Goal: Information Seeking & Learning: Compare options

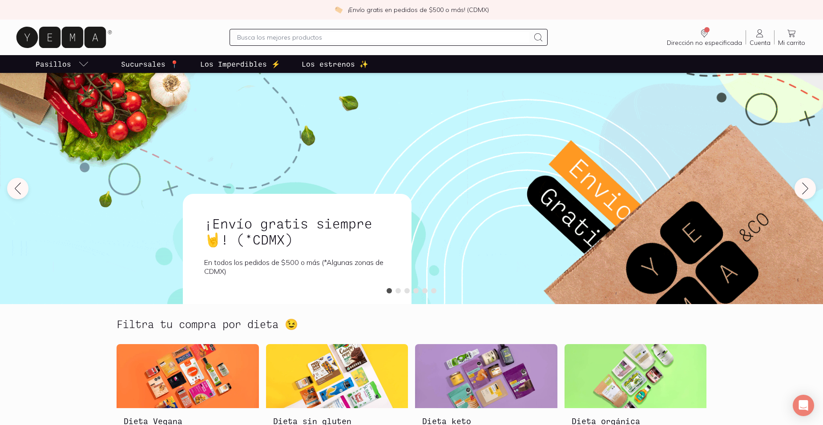
click at [153, 68] on p "Sucursales 📍" at bounding box center [150, 64] width 58 height 11
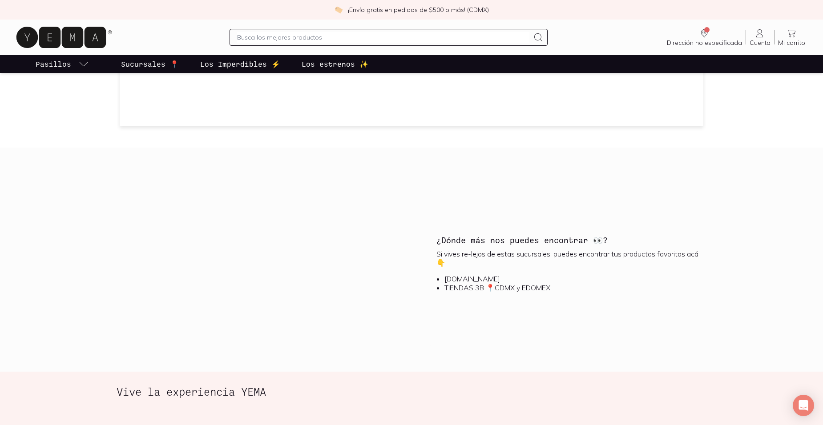
scroll to position [935, 0]
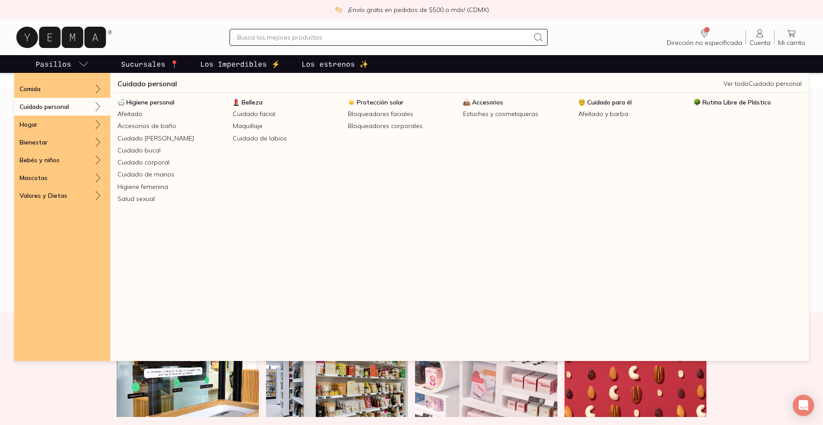
click at [89, 107] on div "Cuidado personal" at bounding box center [62, 107] width 96 height 18
click at [154, 102] on span "Higiene personal" at bounding box center [150, 102] width 48 height 8
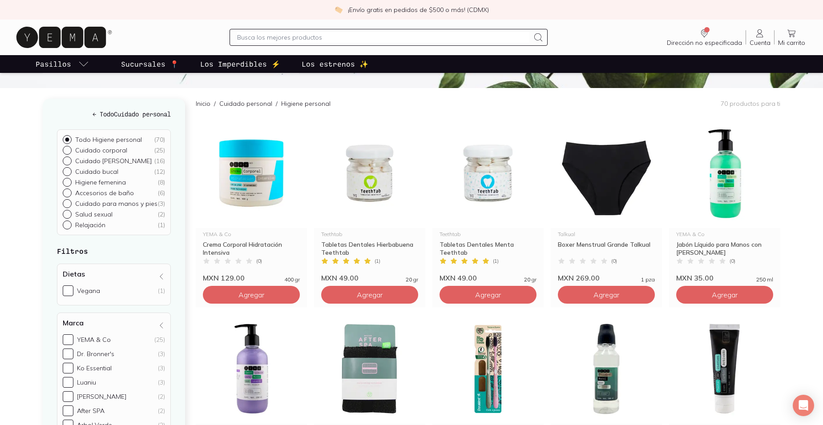
scroll to position [89, 0]
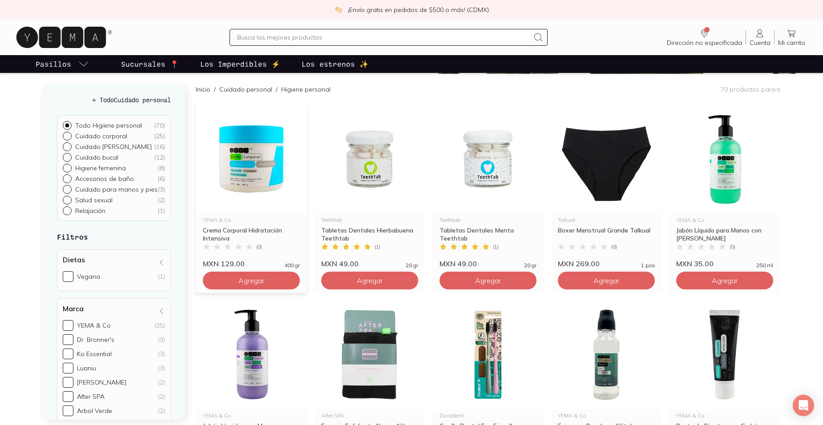
click at [239, 154] on img at bounding box center [251, 159] width 111 height 109
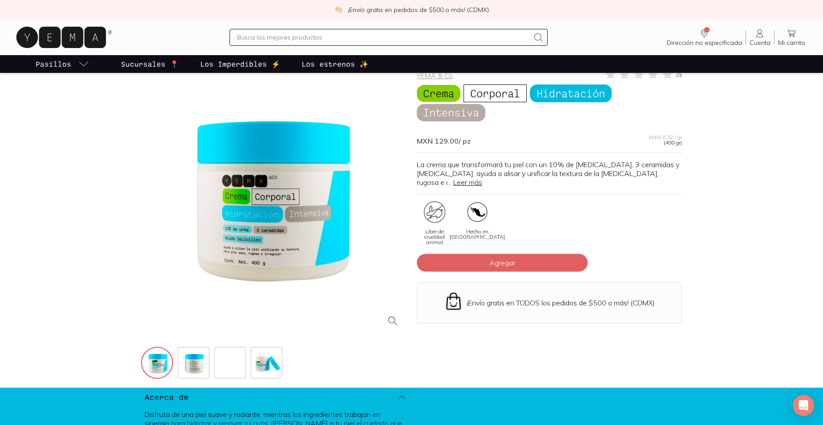
scroll to position [89, 0]
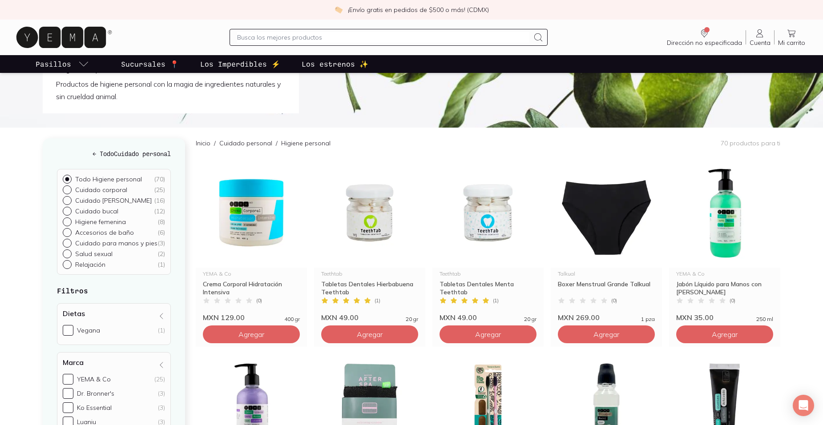
scroll to position [89, 0]
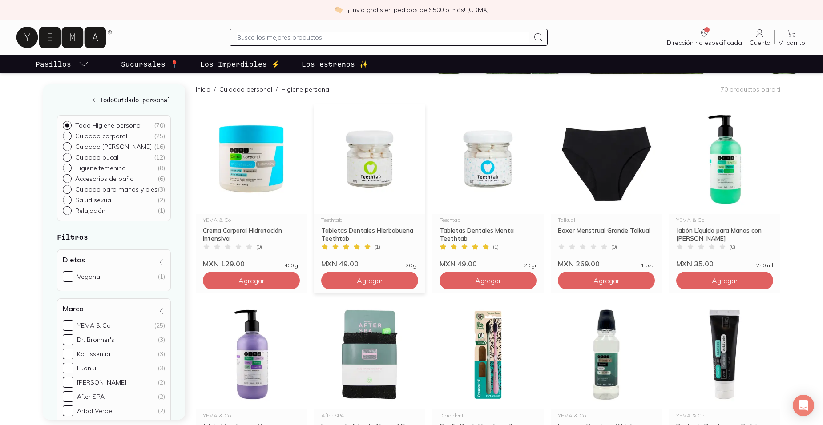
click at [372, 162] on img at bounding box center [369, 159] width 111 height 109
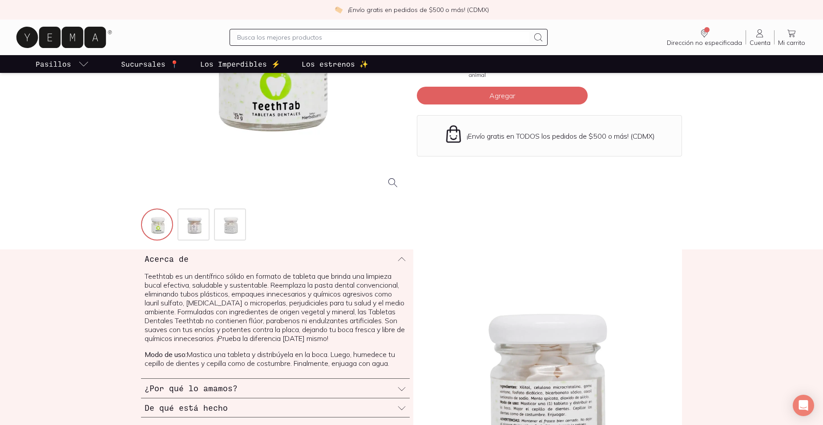
scroll to position [267, 0]
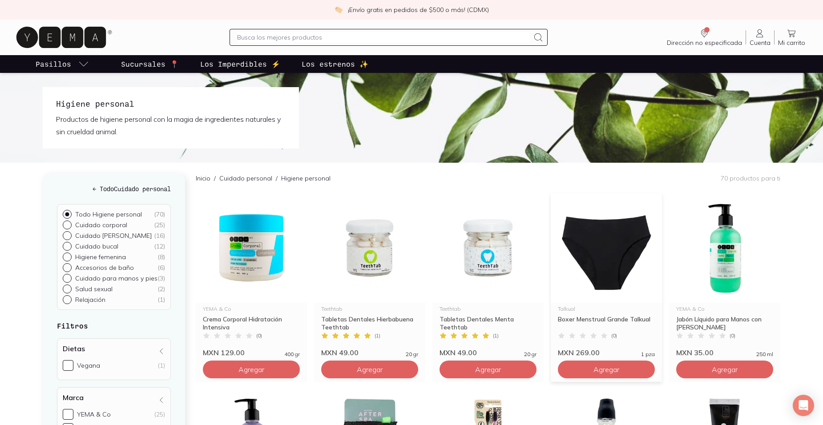
scroll to position [45, 0]
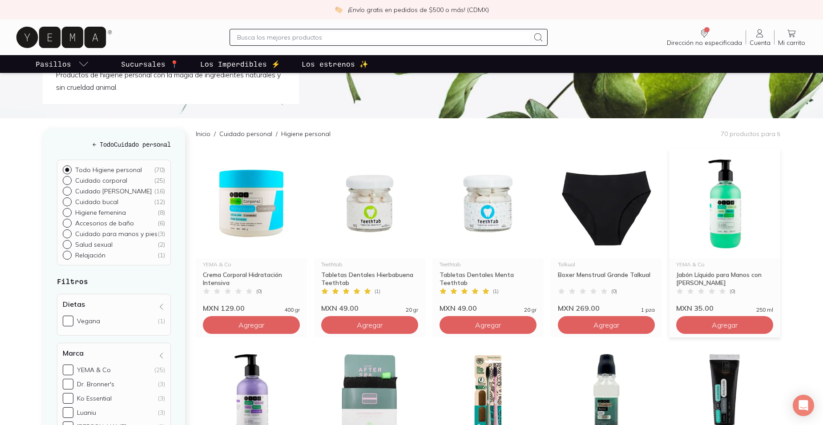
click at [727, 243] on img at bounding box center [724, 203] width 111 height 109
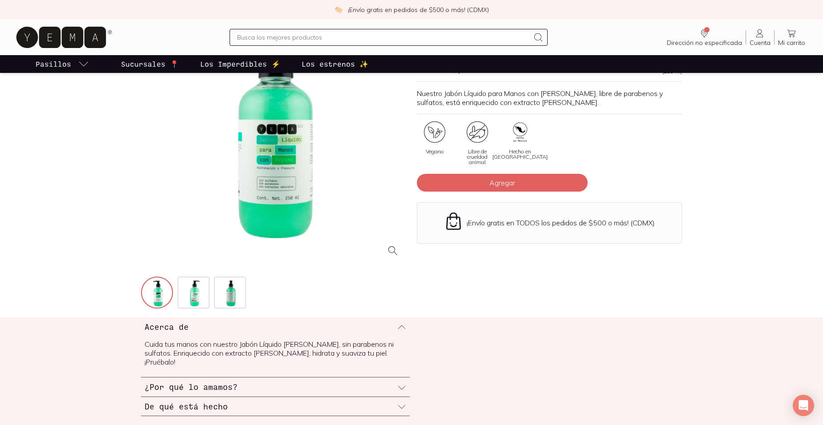
scroll to position [134, 0]
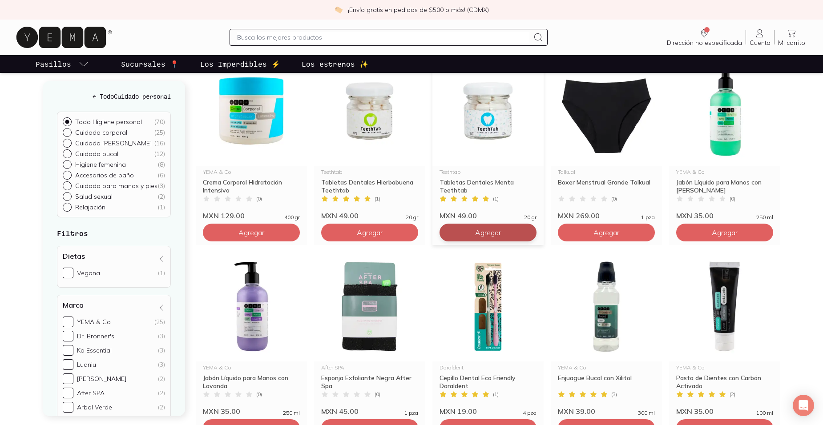
scroll to position [223, 0]
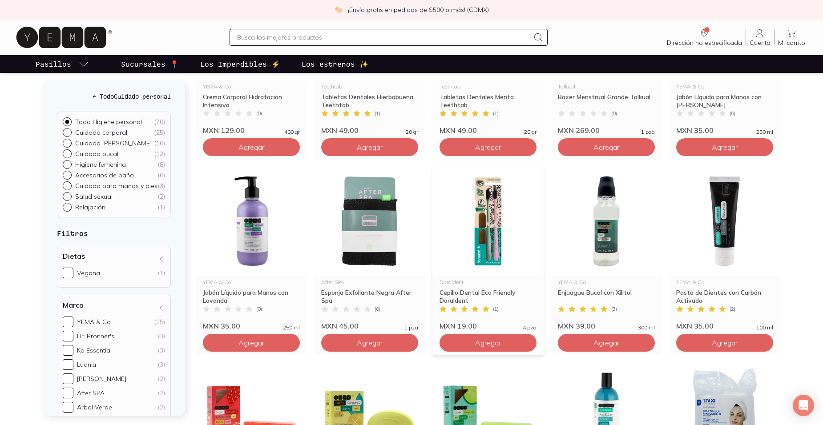
click at [493, 231] on img at bounding box center [488, 221] width 111 height 109
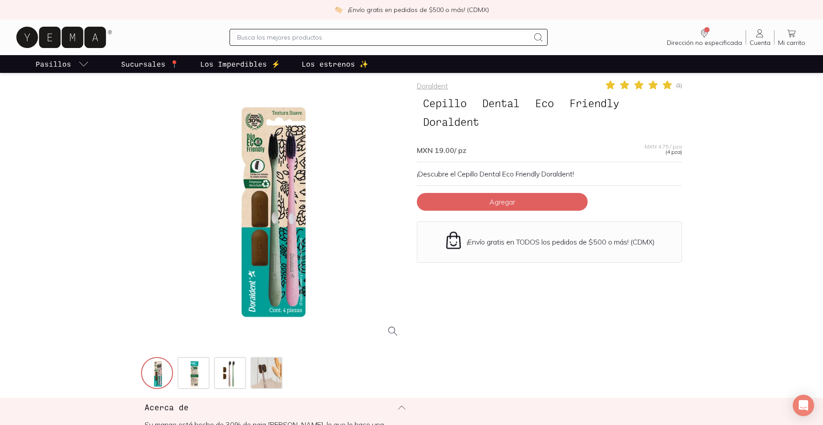
scroll to position [45, 0]
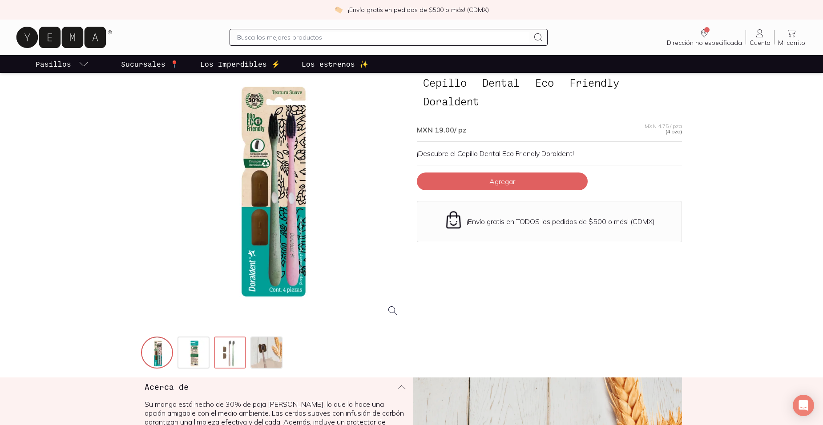
click at [235, 354] on img at bounding box center [231, 354] width 32 height 32
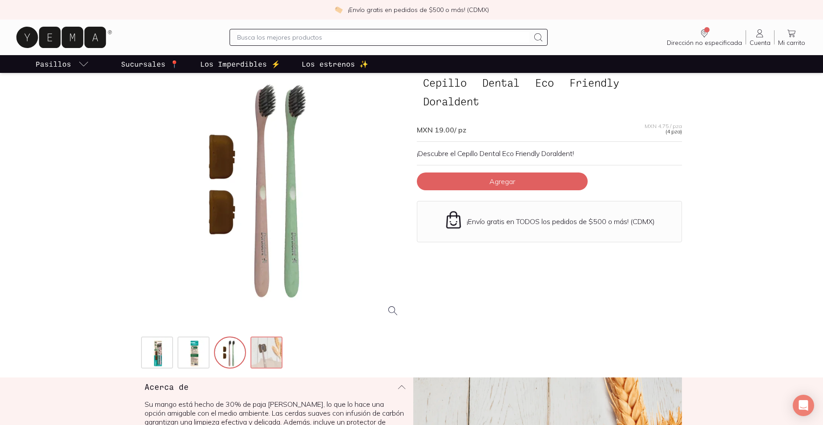
click at [263, 353] on img at bounding box center [267, 354] width 32 height 32
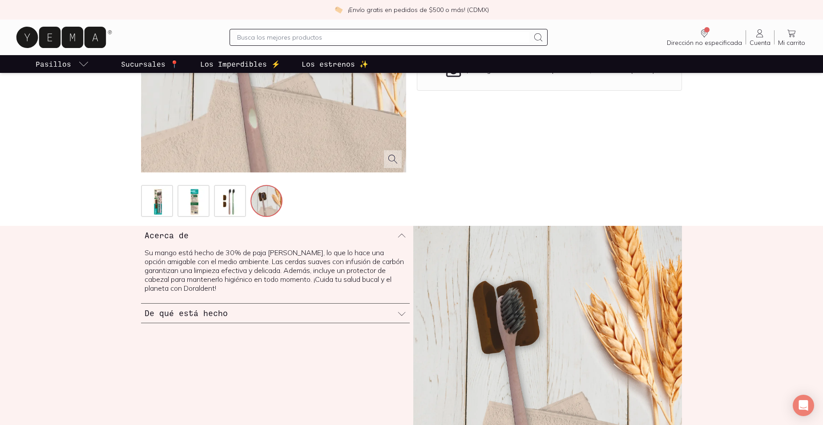
scroll to position [267, 0]
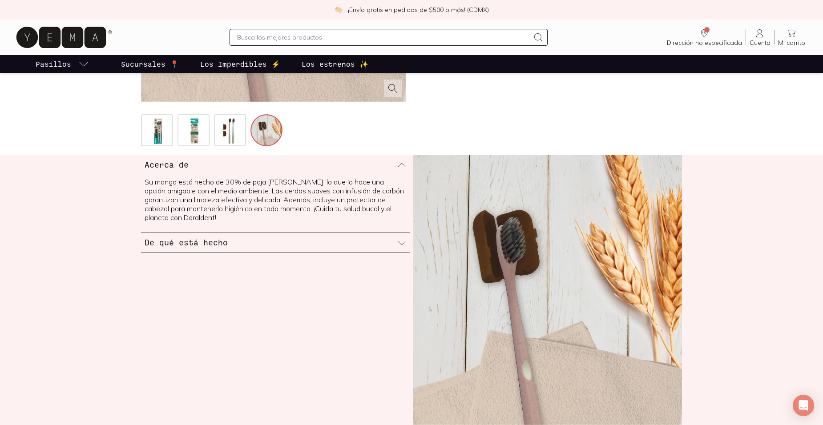
click at [400, 245] on icon at bounding box center [401, 243] width 9 height 9
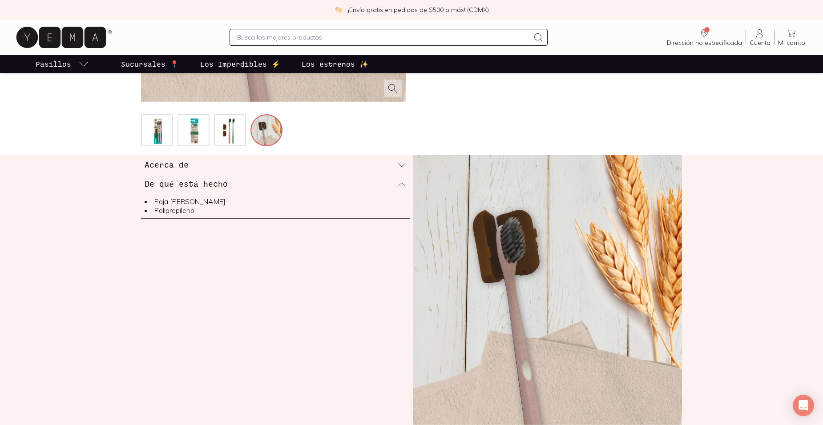
click at [404, 182] on icon at bounding box center [401, 184] width 9 height 9
click at [149, 131] on img at bounding box center [158, 131] width 32 height 32
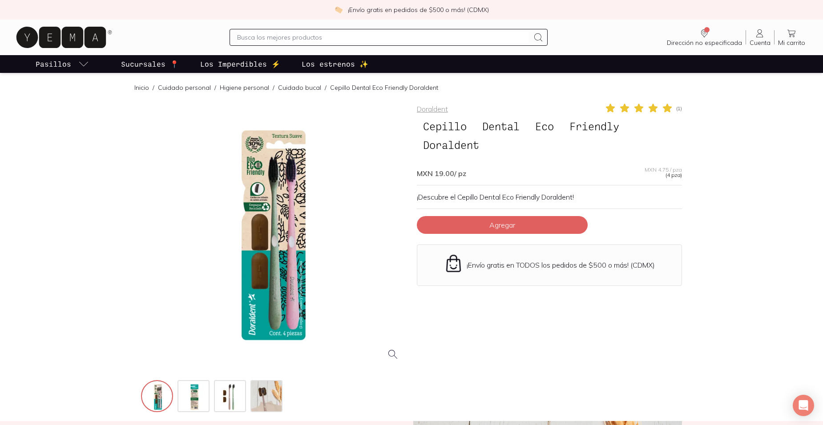
scroll to position [0, 0]
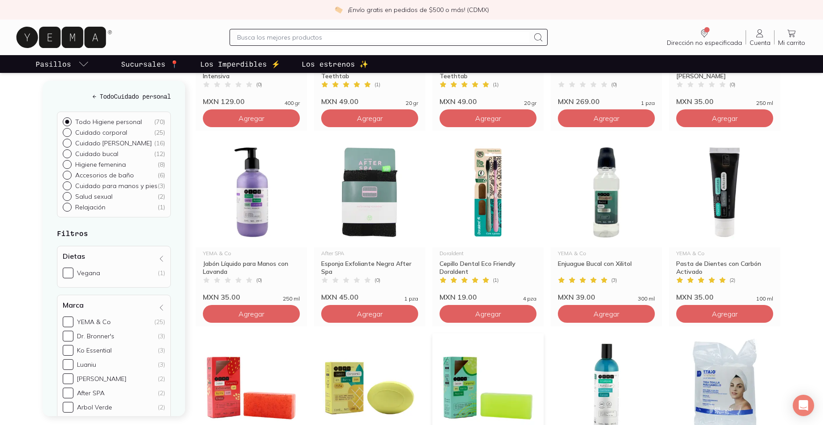
scroll to position [267, 0]
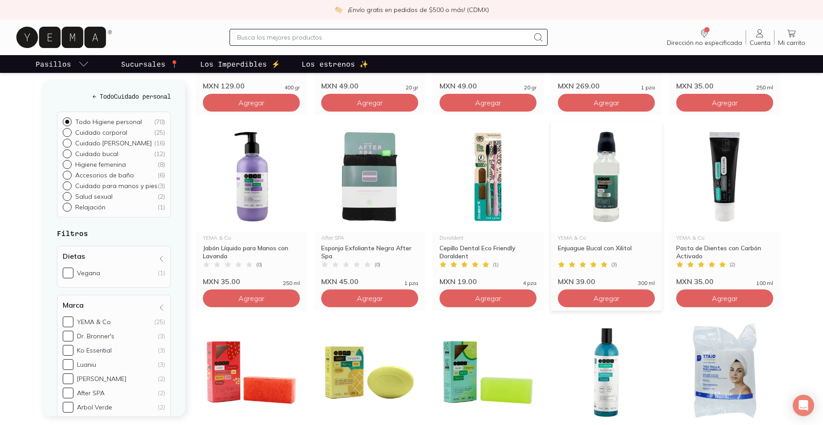
click at [613, 197] on img at bounding box center [606, 176] width 111 height 109
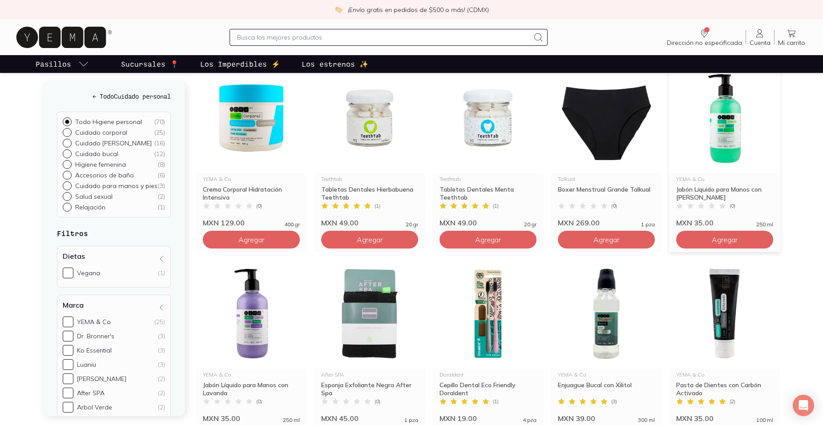
scroll to position [134, 0]
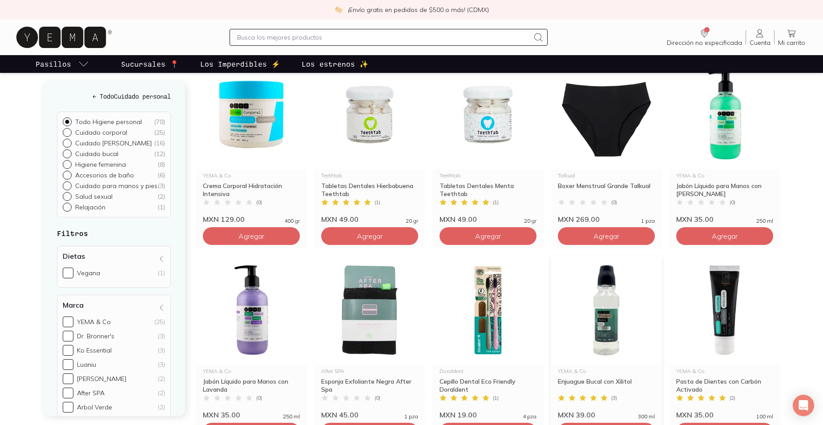
click at [606, 304] on img at bounding box center [606, 310] width 111 height 109
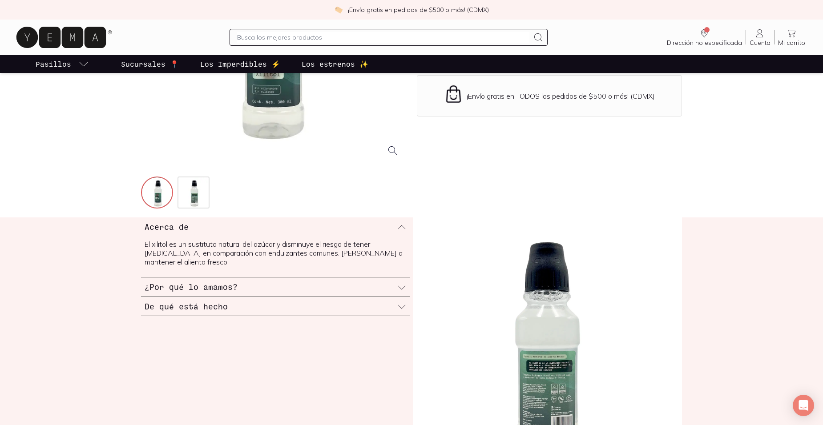
scroll to position [223, 0]
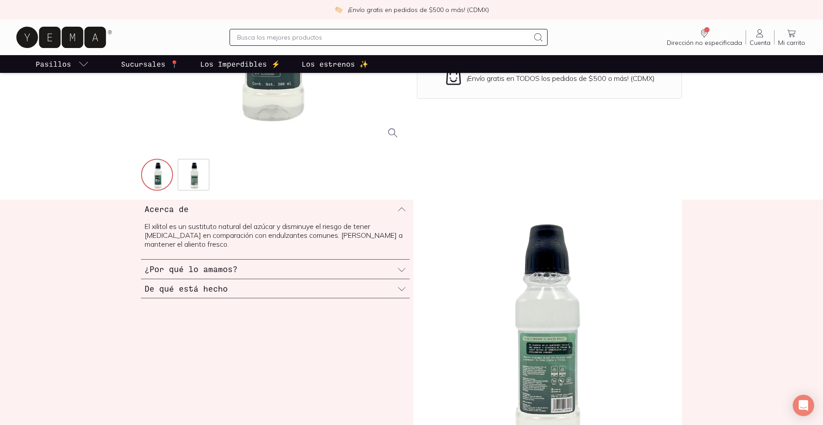
click at [398, 266] on icon at bounding box center [401, 270] width 9 height 9
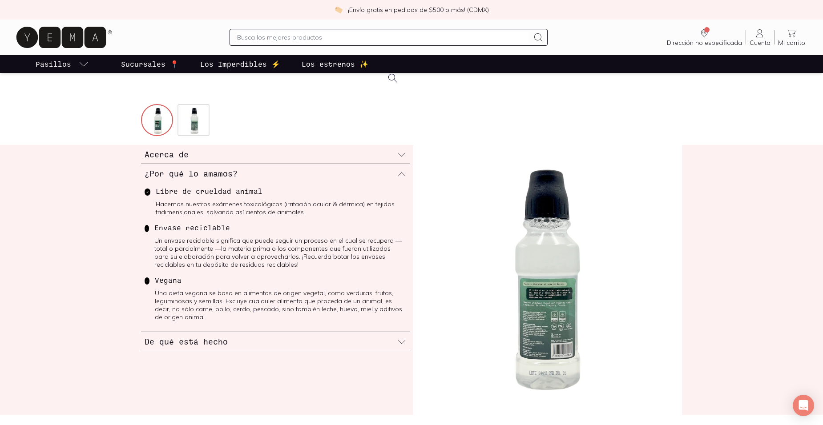
scroll to position [312, 0]
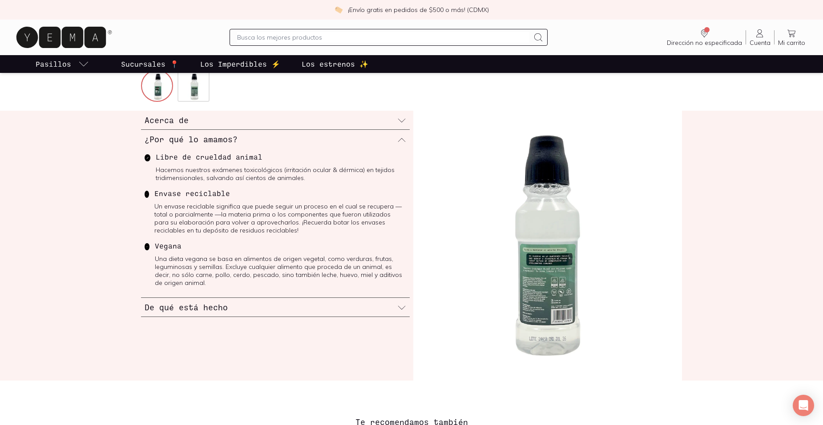
click at [397, 307] on div "De qué está hecho" at bounding box center [275, 307] width 269 height 19
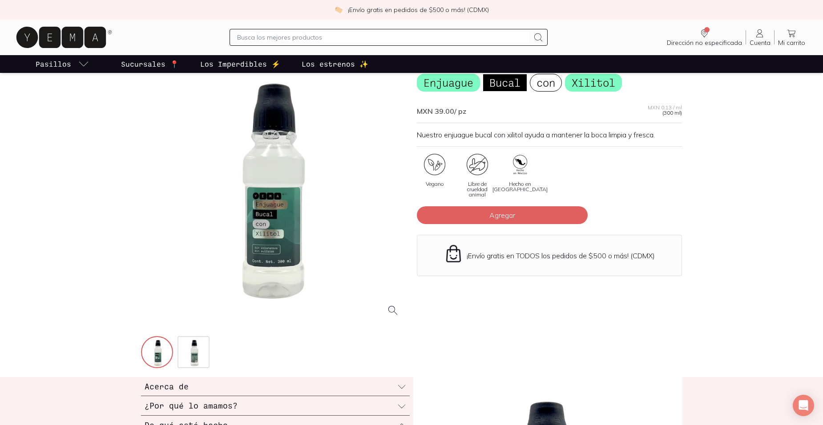
scroll to position [45, 0]
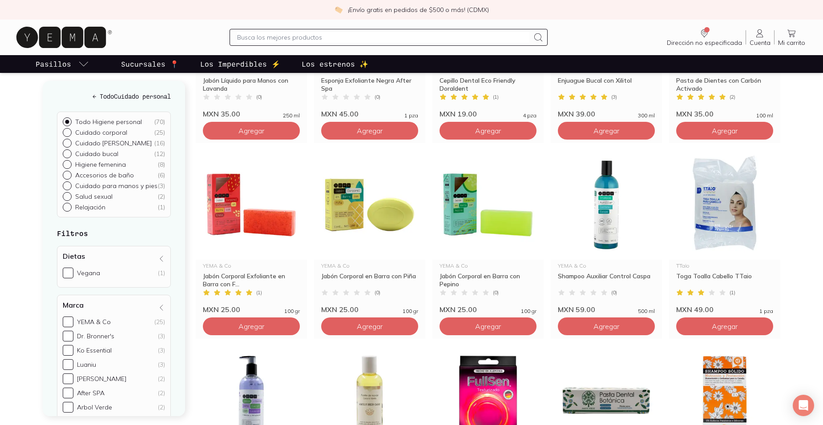
scroll to position [445, 0]
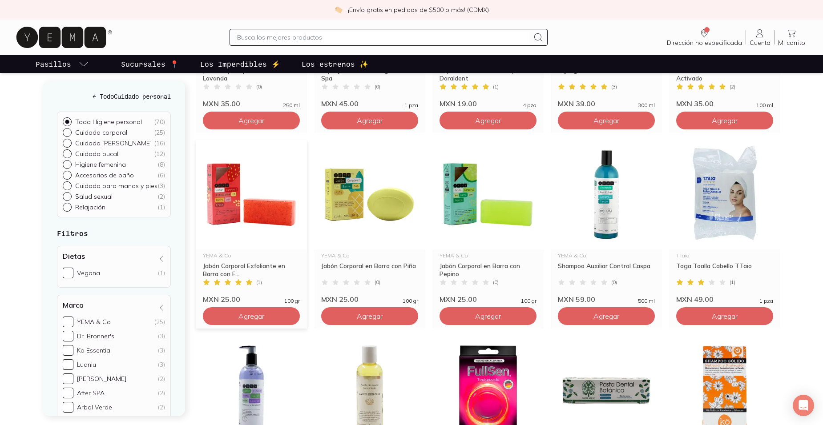
click at [243, 209] on img at bounding box center [251, 194] width 111 height 109
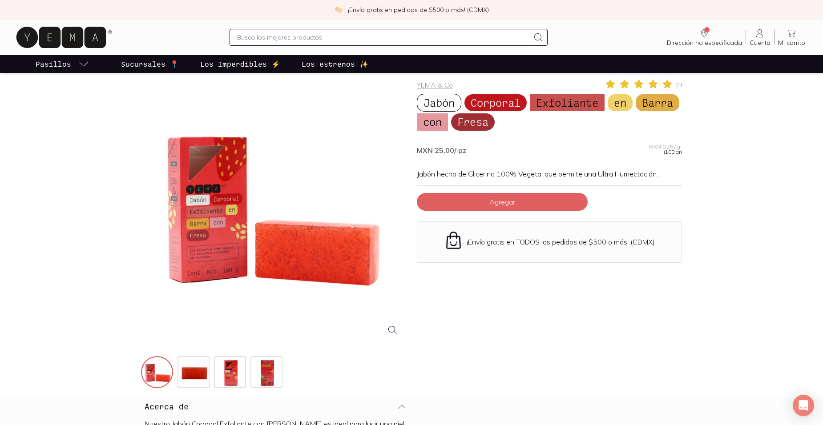
scroll to position [45, 0]
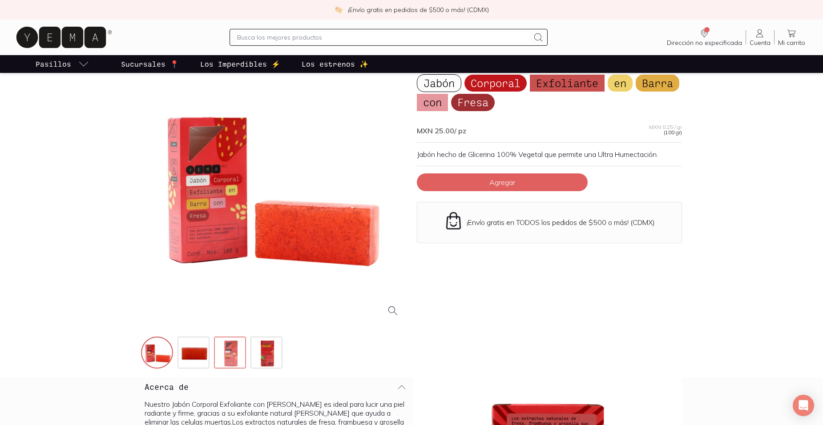
click at [218, 349] on img at bounding box center [231, 354] width 32 height 32
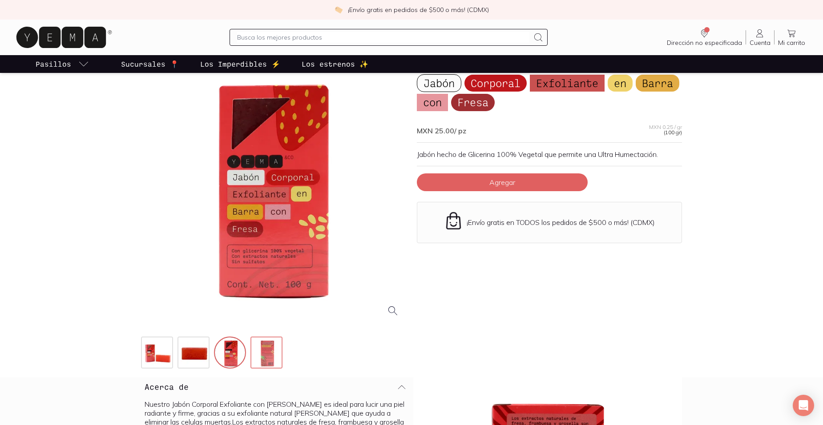
click at [262, 351] on img at bounding box center [267, 354] width 32 height 32
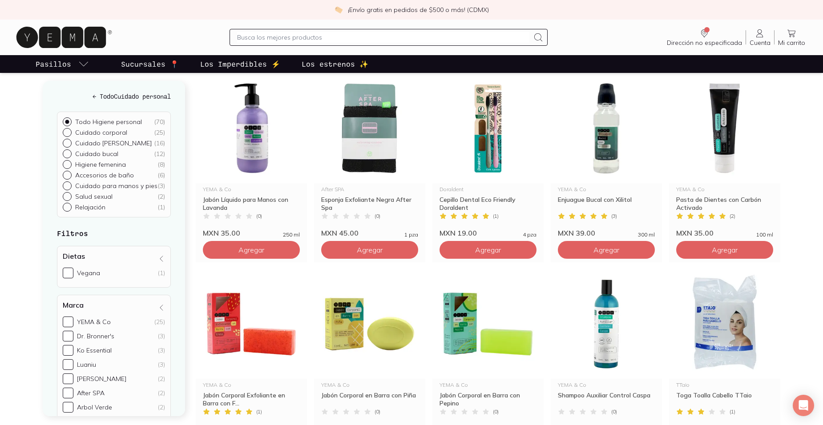
scroll to position [390, 0]
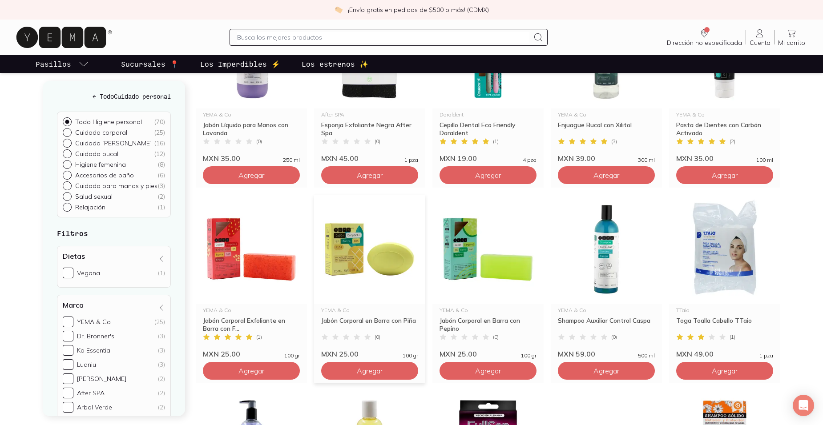
click at [376, 274] on img at bounding box center [369, 249] width 111 height 109
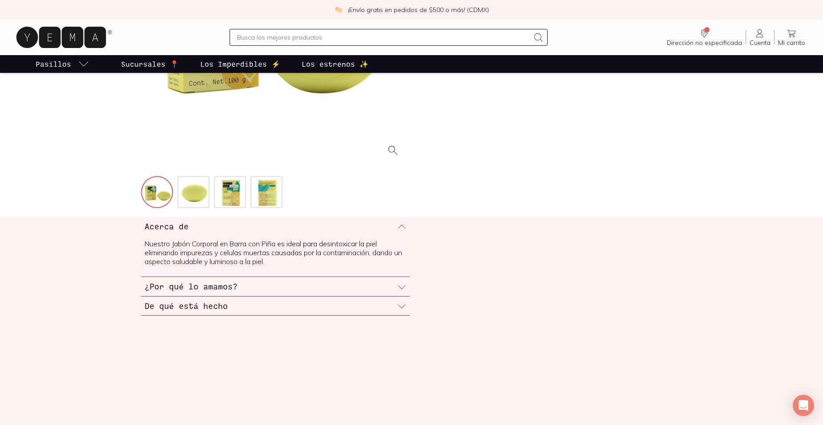
scroll to position [223, 0]
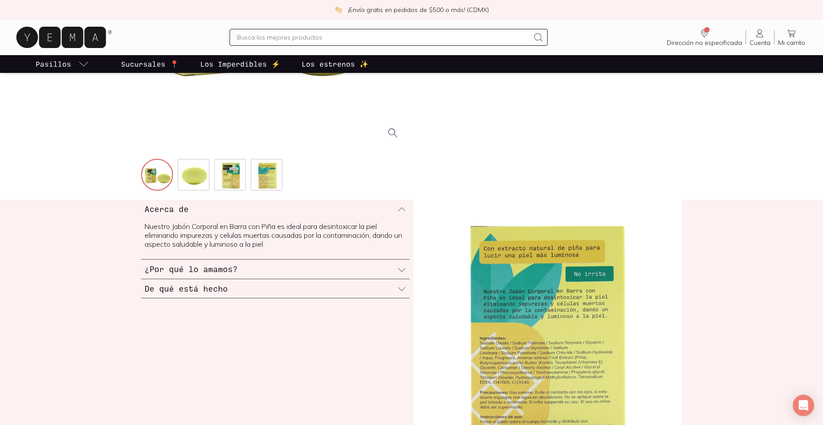
click at [400, 268] on icon at bounding box center [401, 270] width 9 height 9
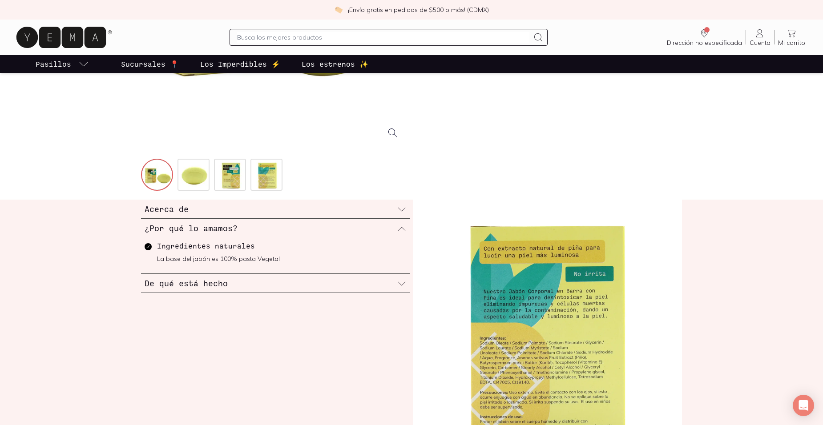
click at [401, 285] on icon at bounding box center [401, 284] width 9 height 9
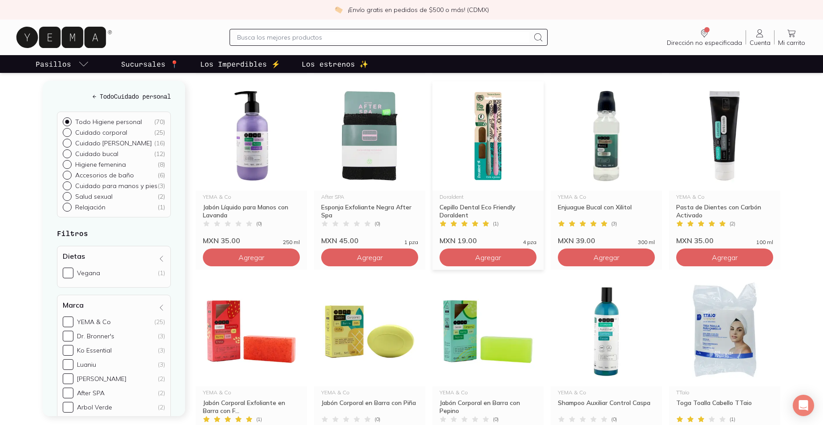
scroll to position [312, 0]
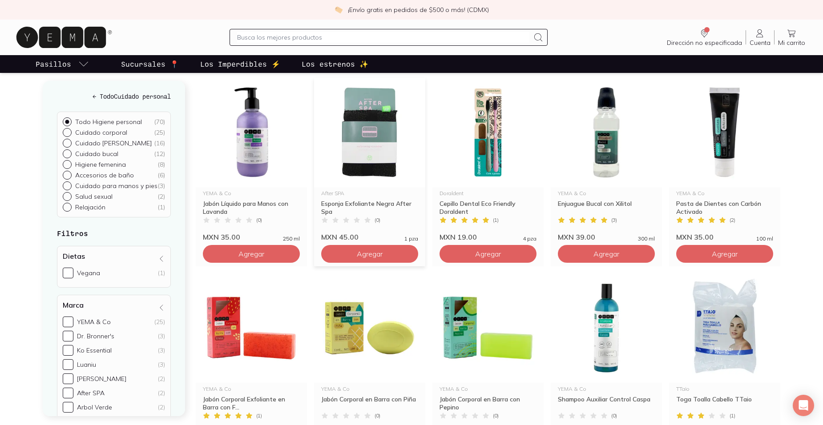
click at [354, 140] on img at bounding box center [369, 132] width 111 height 109
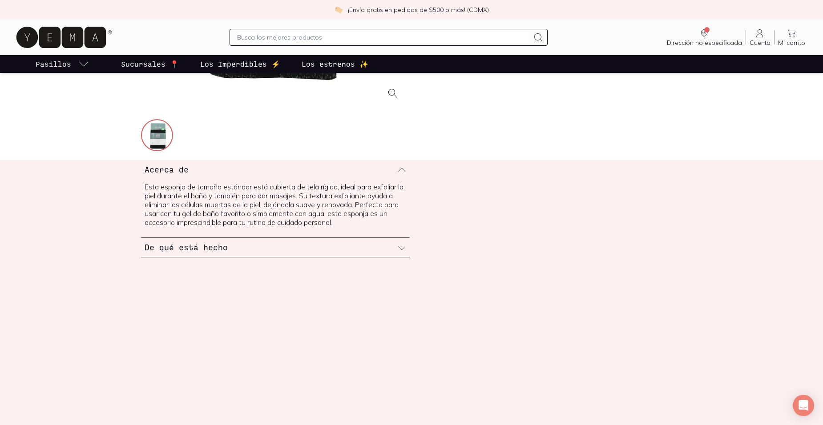
scroll to position [267, 0]
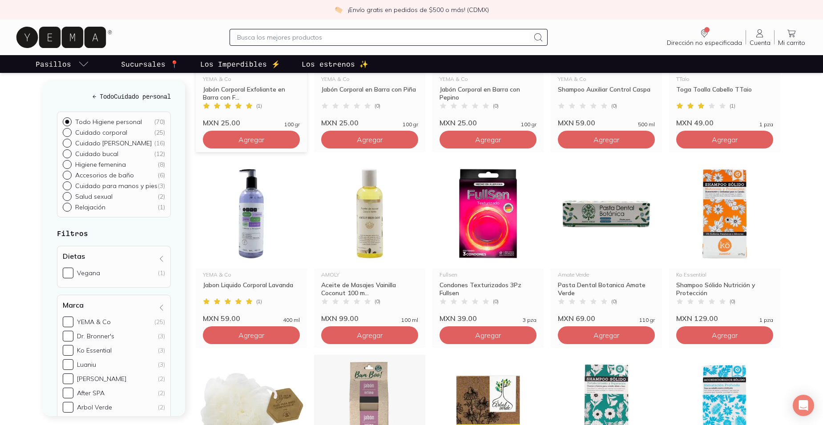
scroll to position [623, 0]
